Goal: Task Accomplishment & Management: Use online tool/utility

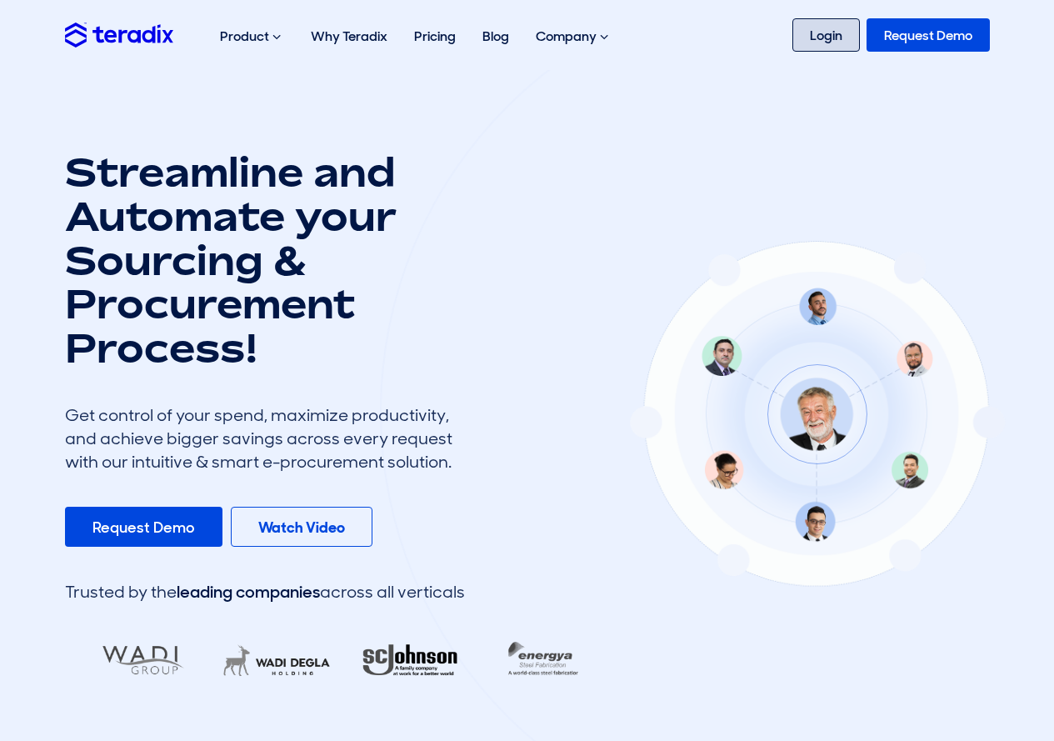
click at [835, 33] on link "Login" at bounding box center [827, 34] width 68 height 33
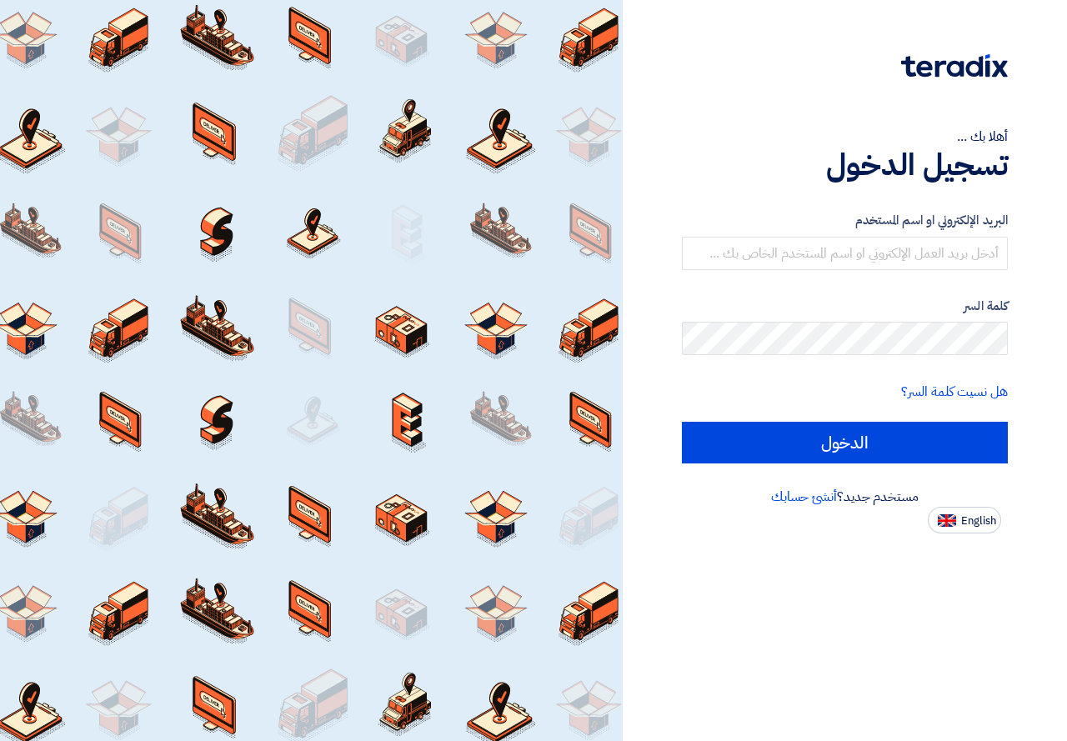
drag, startPoint x: 799, startPoint y: 198, endPoint x: 801, endPoint y: 231, distance: 33.4
click at [801, 231] on div "البريد الإلكتروني او اسم المستخدم كلمة السر هل نسيت كلمة السر؟ الدخول" at bounding box center [845, 337] width 326 height 299
click at [796, 256] on input "text" at bounding box center [845, 253] width 326 height 33
type input "[EMAIL_ADDRESS][DOMAIN_NAME]"
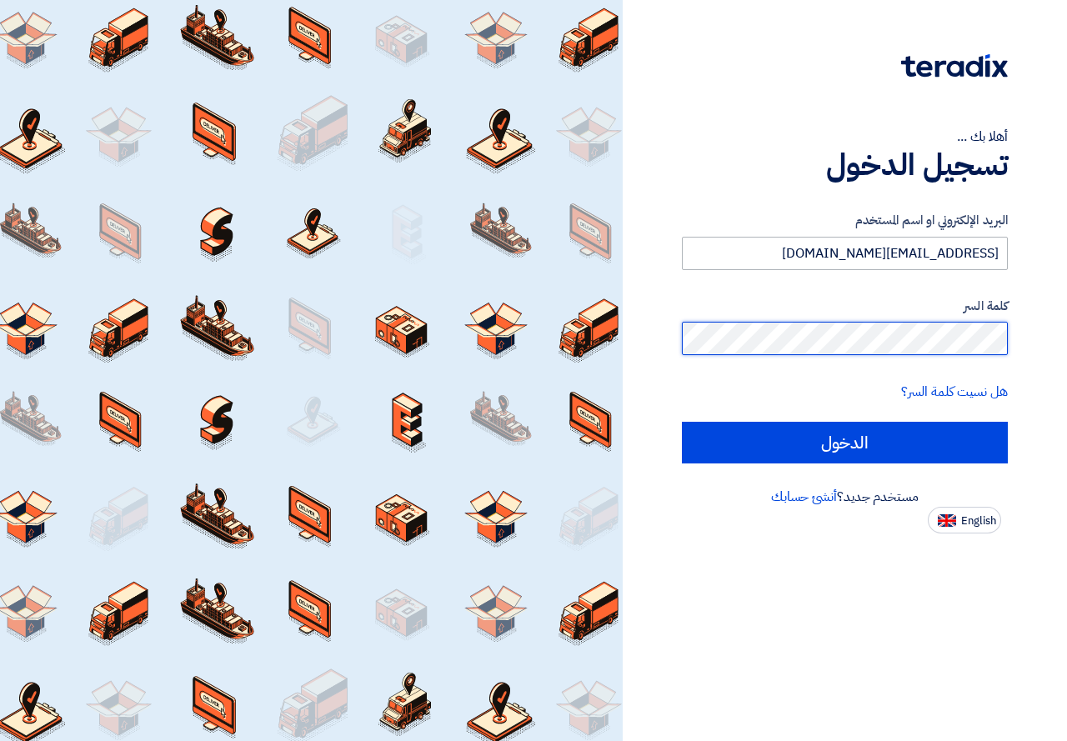
click at [682, 422] on input "الدخول" at bounding box center [845, 443] width 326 height 42
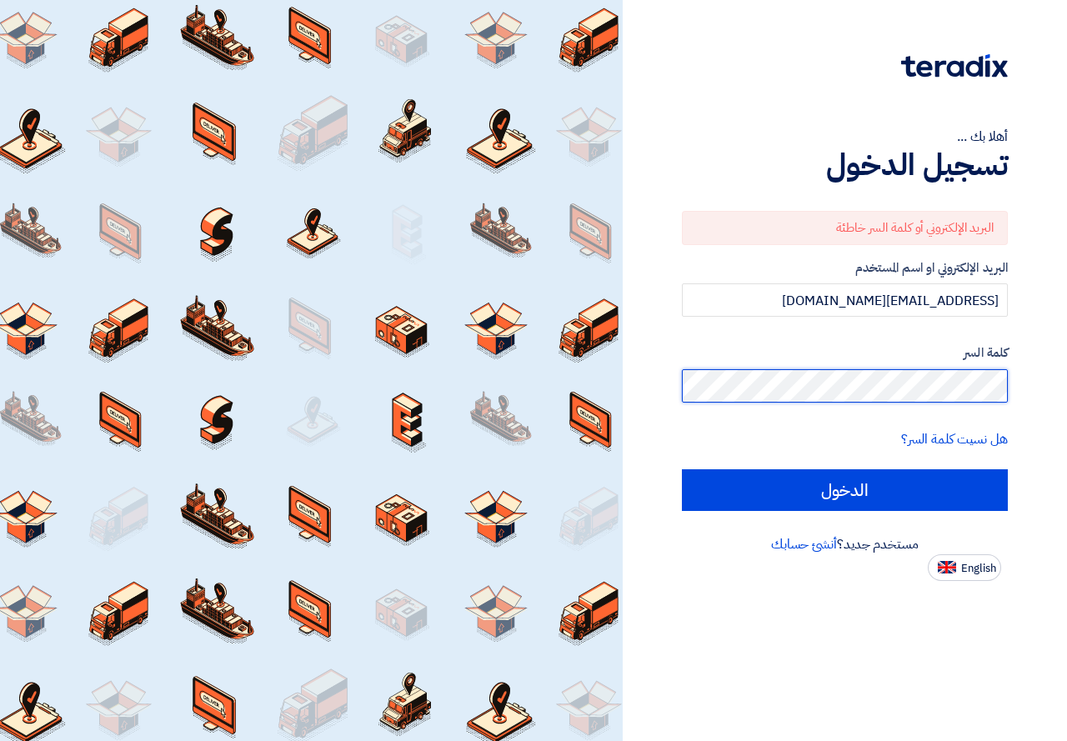
click at [682, 469] on input "الدخول" at bounding box center [845, 490] width 326 height 42
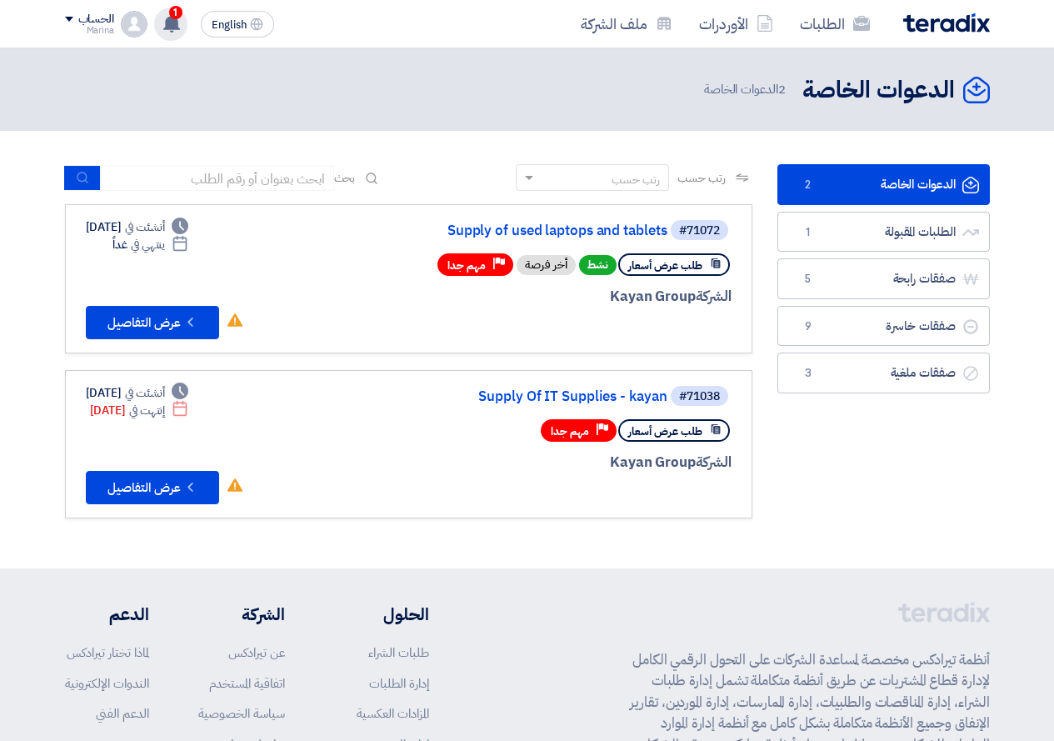
click at [164, 23] on icon at bounding box center [172, 23] width 18 height 18
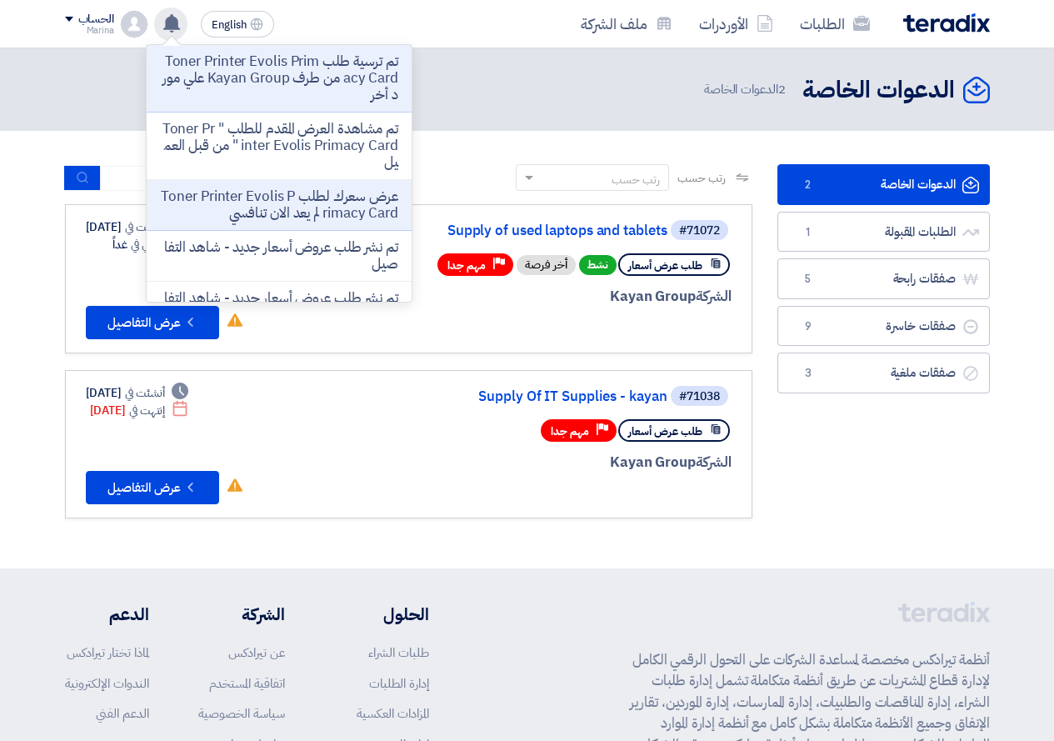
click at [170, 25] on icon at bounding box center [172, 23] width 18 height 18
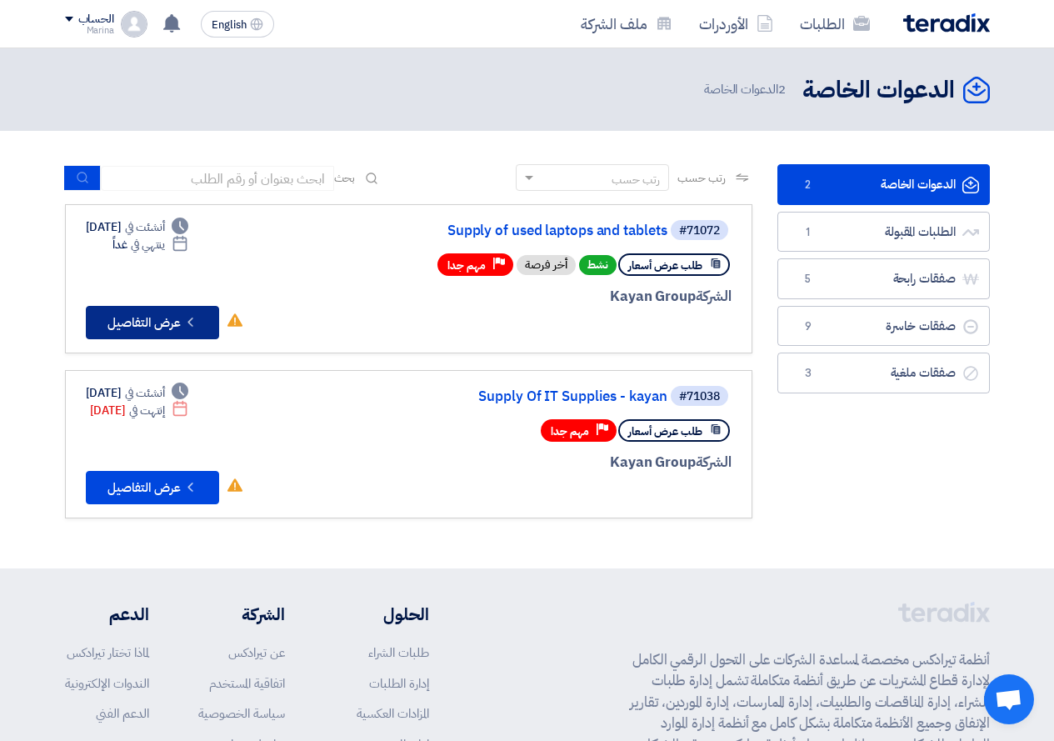
click at [173, 322] on button "Check details عرض التفاصيل" at bounding box center [152, 322] width 133 height 33
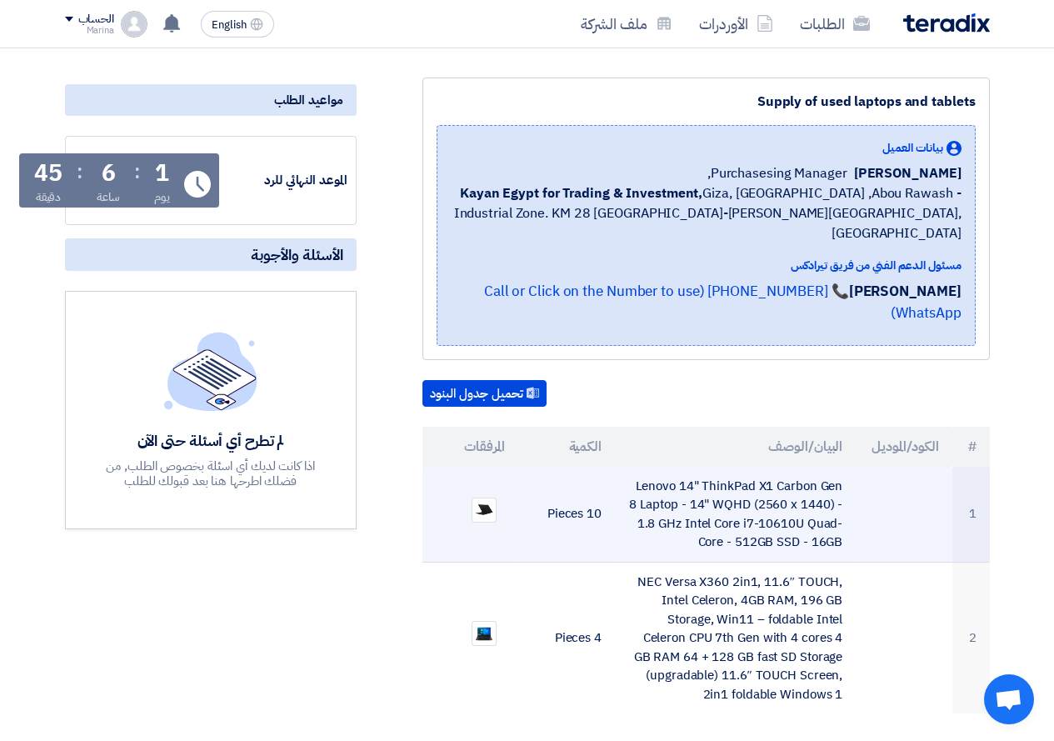
scroll to position [250, 0]
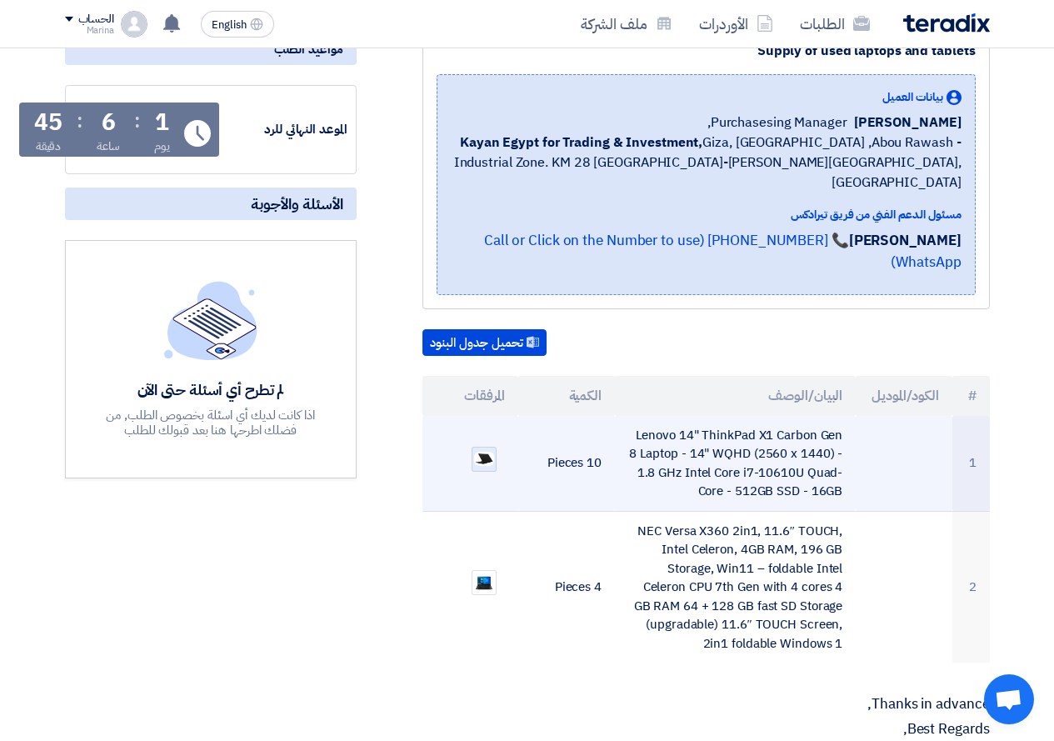
click at [489, 450] on img at bounding box center [484, 459] width 23 height 18
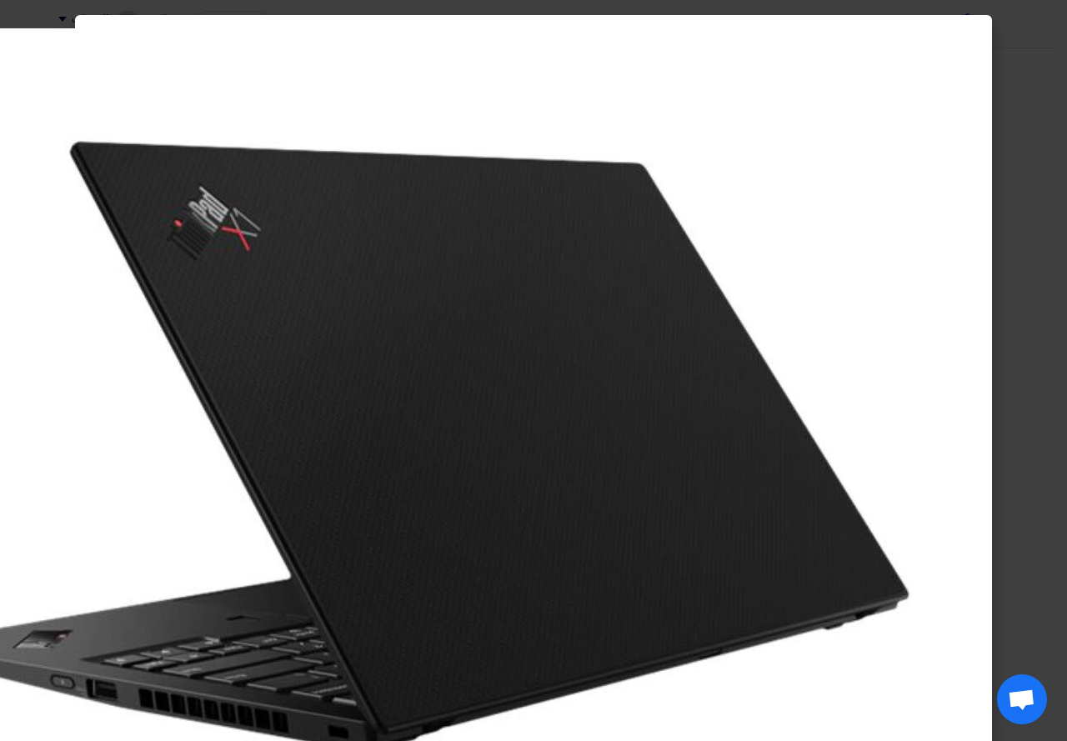
click at [489, 422] on img at bounding box center [408, 446] width 1167 height 836
click at [1050, 240] on modal-container at bounding box center [533, 370] width 1067 height 741
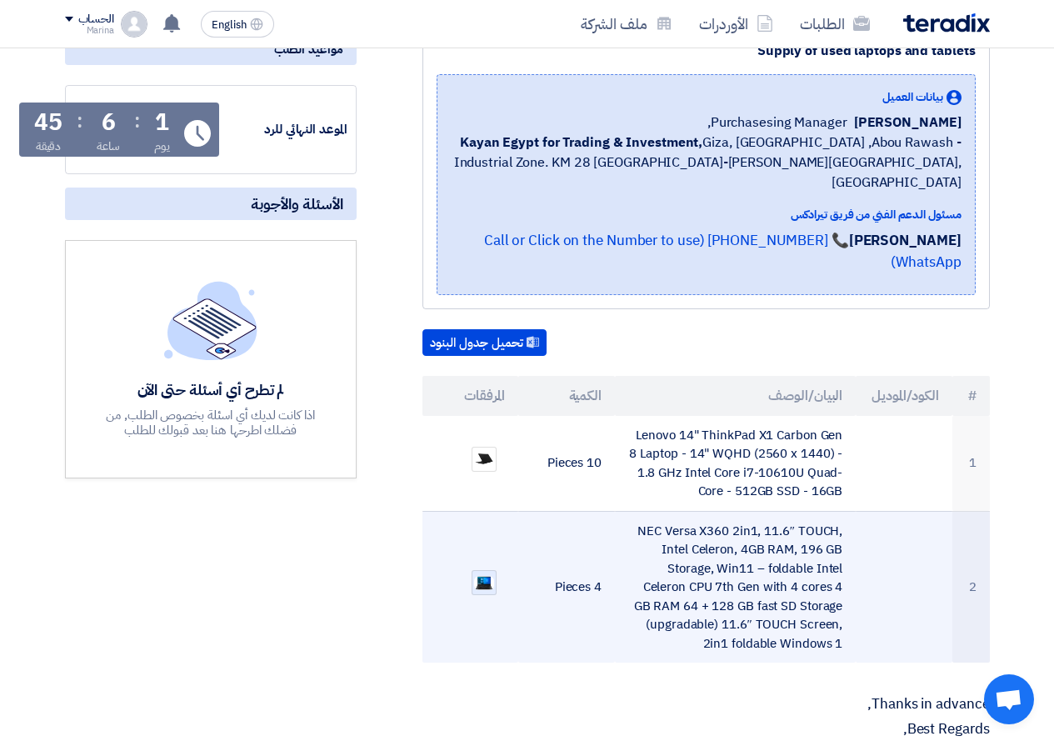
click at [491, 574] on img at bounding box center [484, 583] width 23 height 18
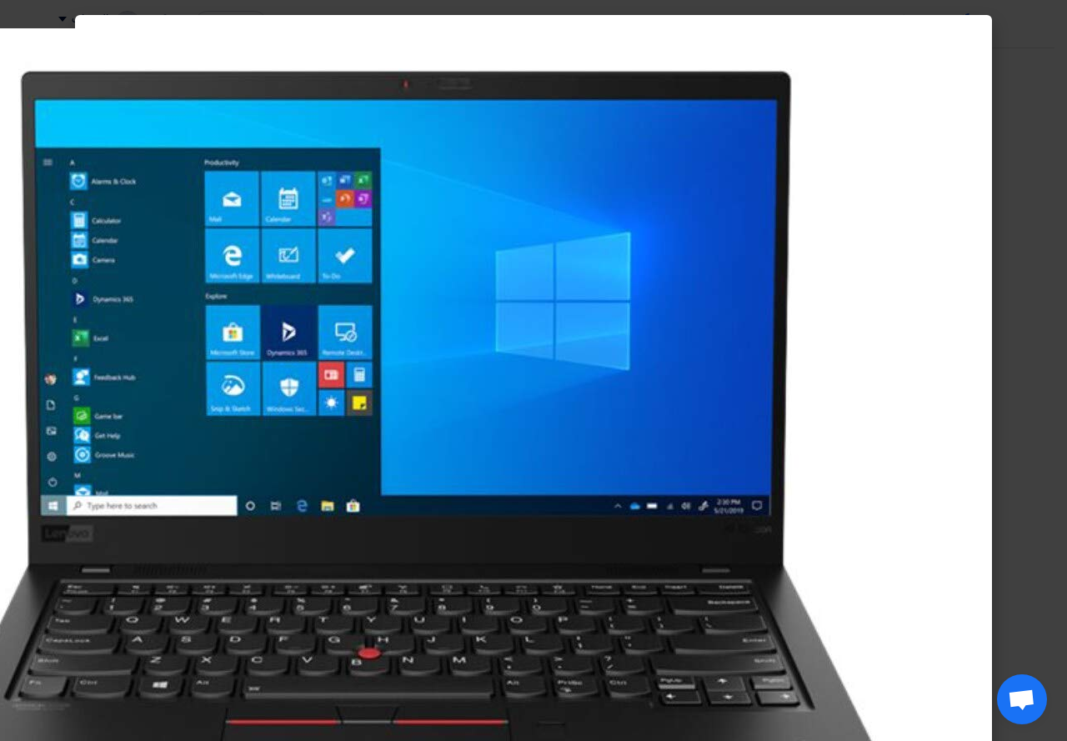
click at [1053, 415] on modal-container at bounding box center [533, 370] width 1067 height 741
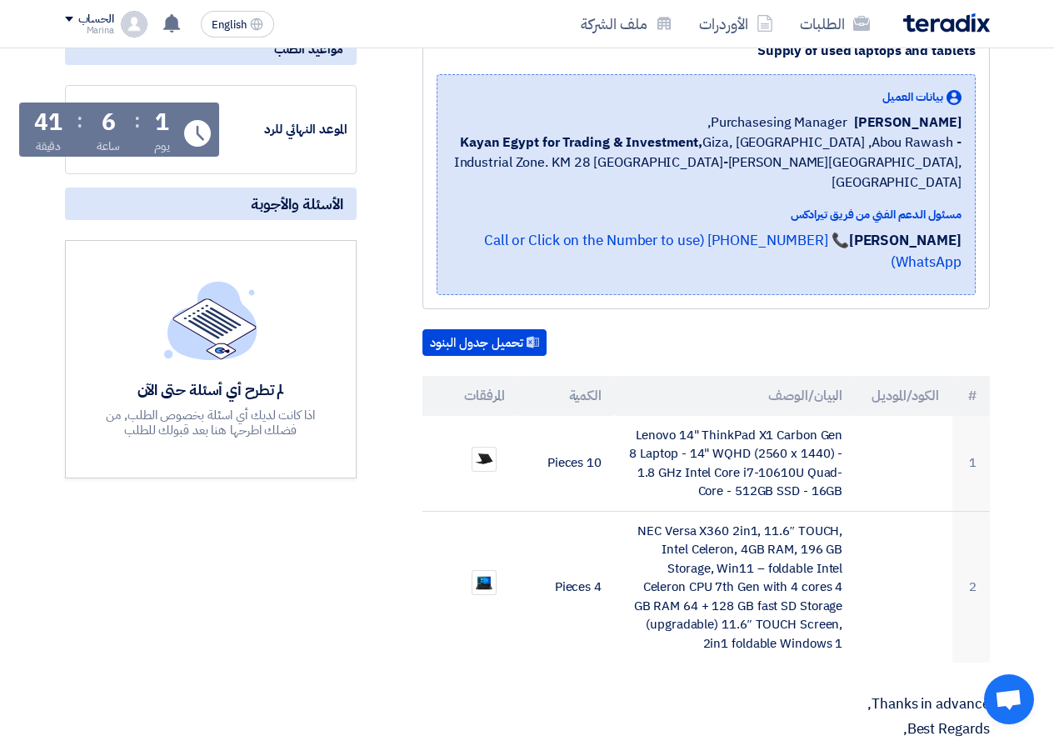
click at [421, 603] on div "Supply of used laptops and tablets بيانات العميل [PERSON_NAME] Purchasesing Man…" at bounding box center [685, 724] width 633 height 1394
